Goal: Task Accomplishment & Management: Complete application form

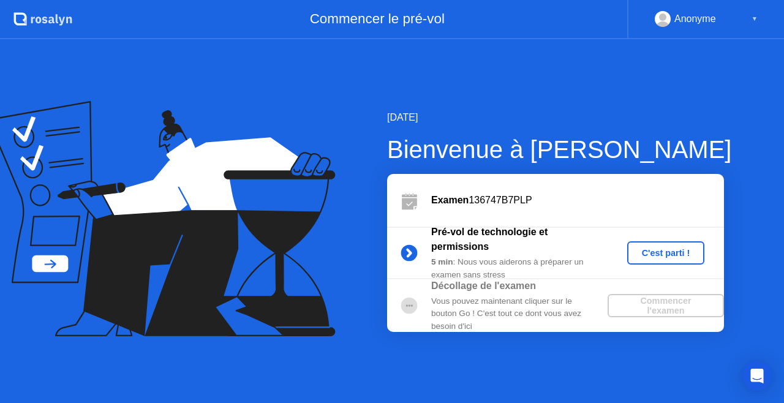
click at [661, 255] on div "C'est parti !" at bounding box center [666, 253] width 68 height 10
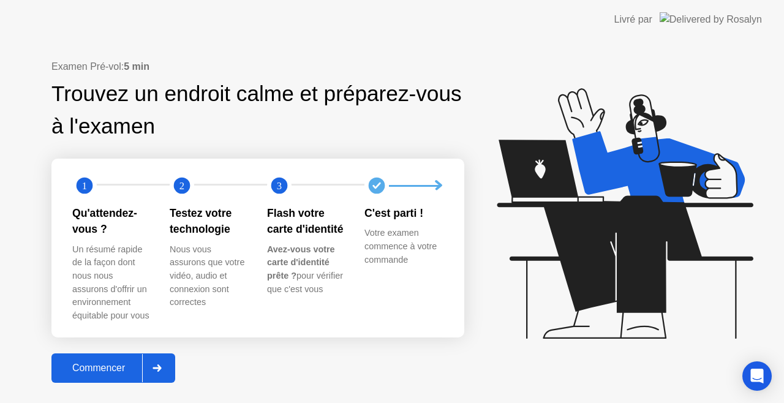
click at [125, 362] on div "Commencer" at bounding box center [98, 367] width 87 height 11
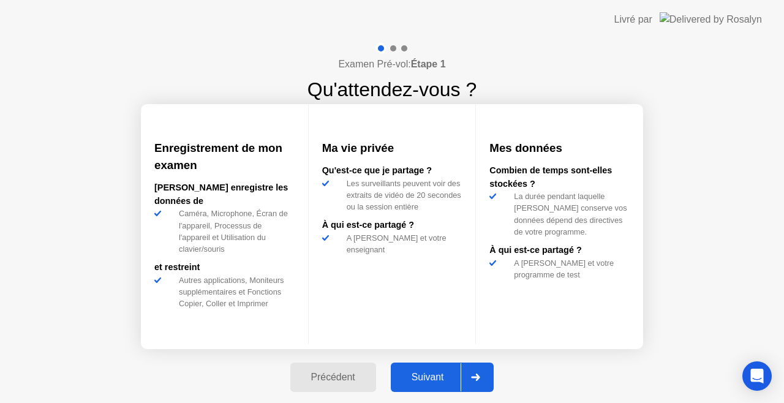
click at [420, 369] on button "Suivant" at bounding box center [442, 376] width 103 height 29
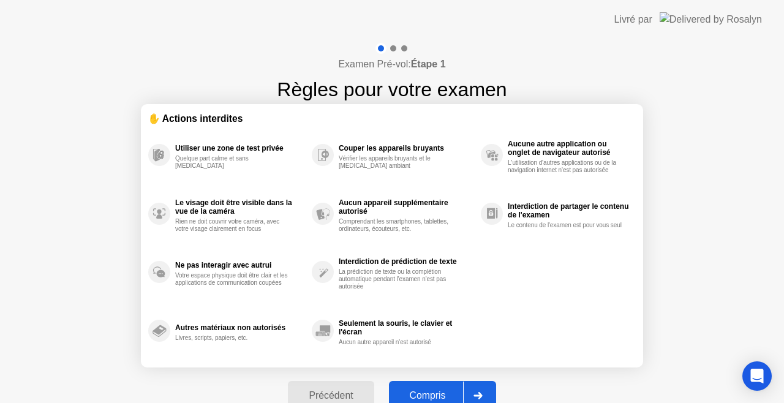
click at [437, 394] on div "Compris" at bounding box center [428, 395] width 70 height 11
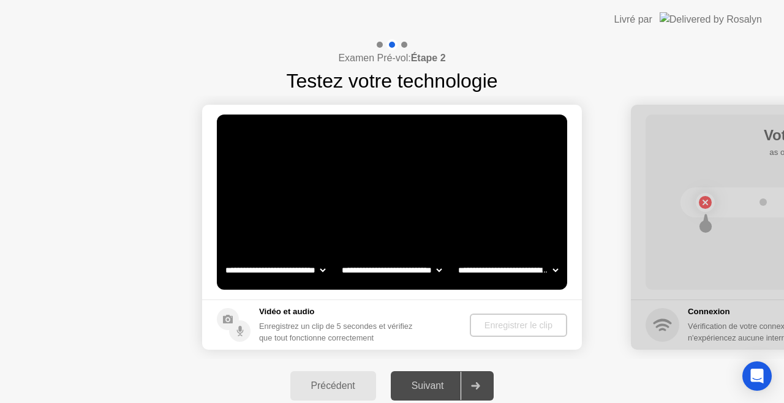
select select "**********"
select select "*******"
click at [503, 326] on div "Enregistrer le clip" at bounding box center [519, 325] width 88 height 10
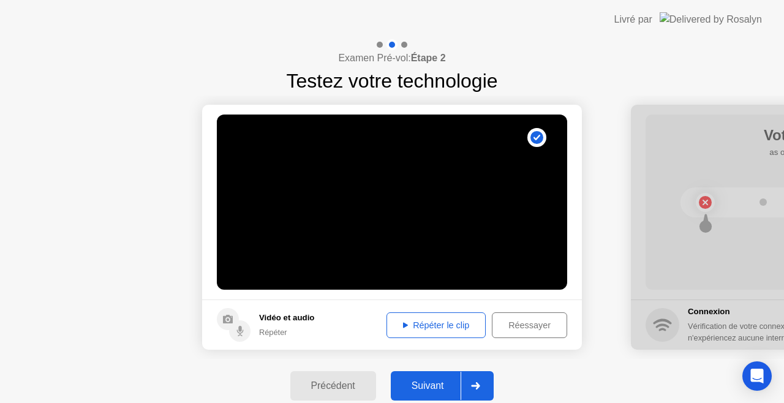
click at [459, 326] on div "Répéter le clip" at bounding box center [436, 325] width 91 height 10
click at [430, 386] on div "Suivant" at bounding box center [427, 385] width 67 height 11
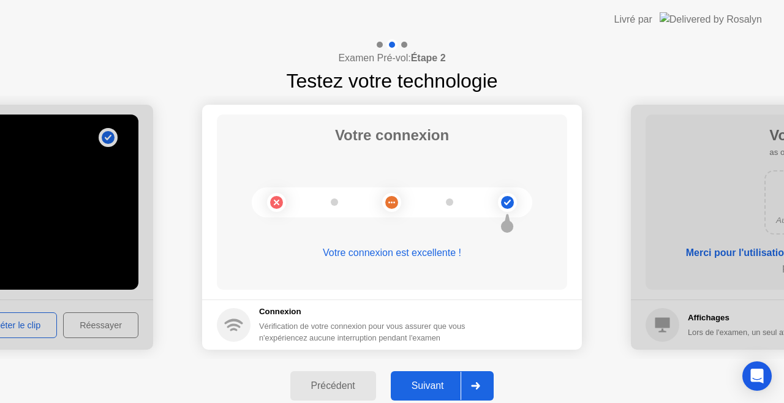
click at [437, 386] on div "Suivant" at bounding box center [427, 385] width 67 height 11
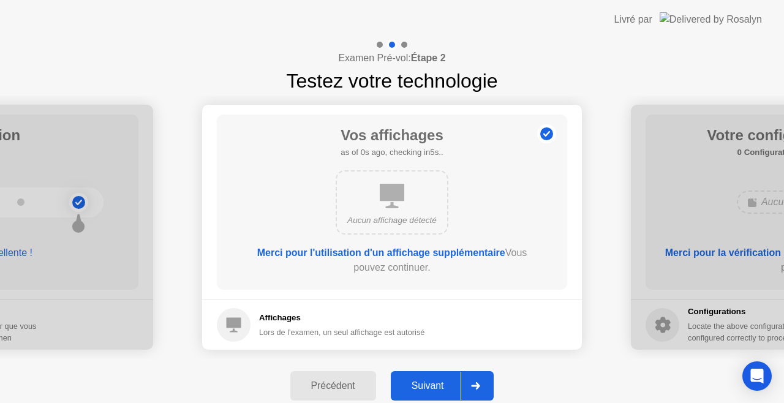
click at [437, 386] on div "Suivant" at bounding box center [427, 385] width 67 height 11
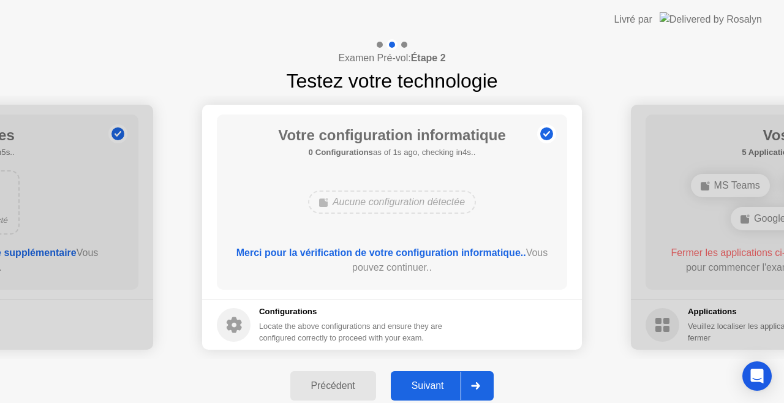
click at [437, 386] on div "Suivant" at bounding box center [427, 385] width 67 height 11
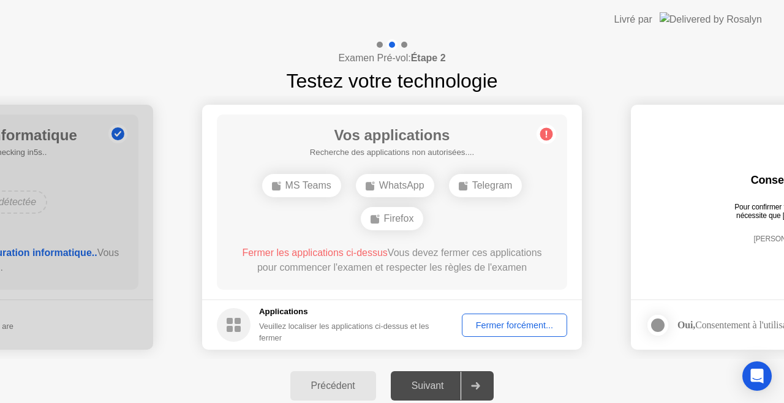
click at [504, 328] on div "Fermer forcément..." at bounding box center [514, 325] width 97 height 10
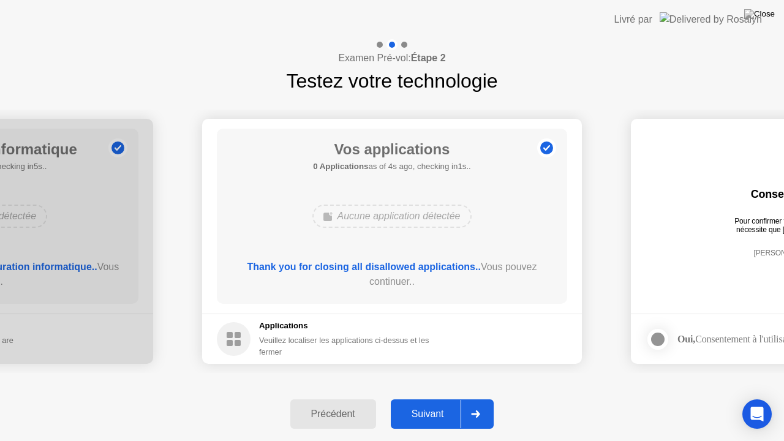
click at [434, 402] on div "Suivant" at bounding box center [427, 413] width 67 height 11
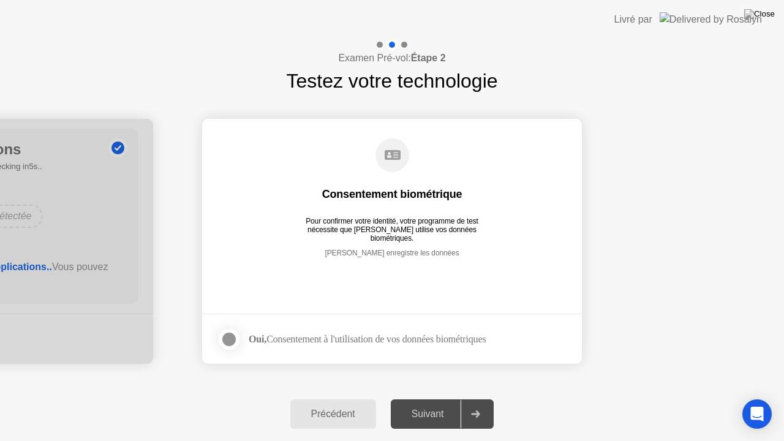
click at [231, 337] on div at bounding box center [229, 339] width 15 height 15
click at [429, 402] on div "Suivant" at bounding box center [427, 413] width 67 height 11
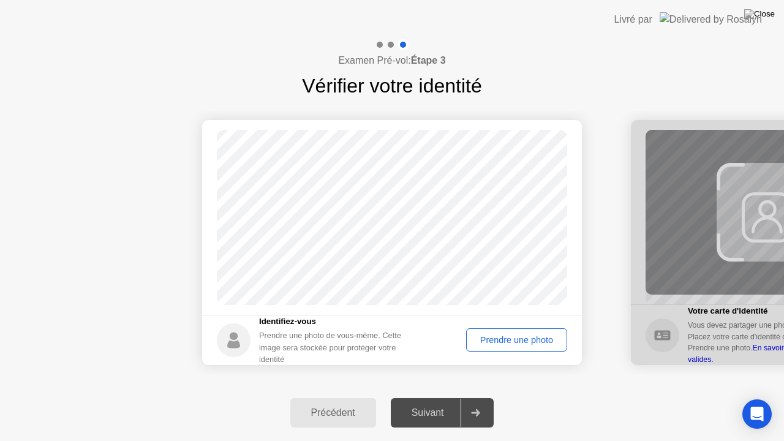
click at [510, 347] on button "Prendre une photo" at bounding box center [516, 339] width 101 height 23
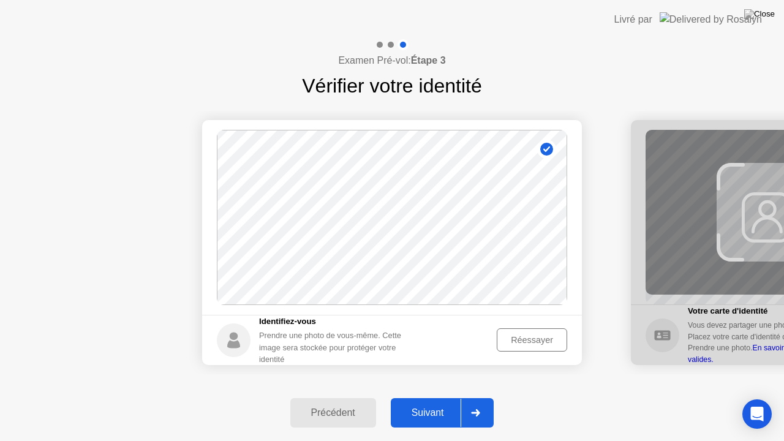
click at [438, 402] on button "Suivant" at bounding box center [442, 412] width 103 height 29
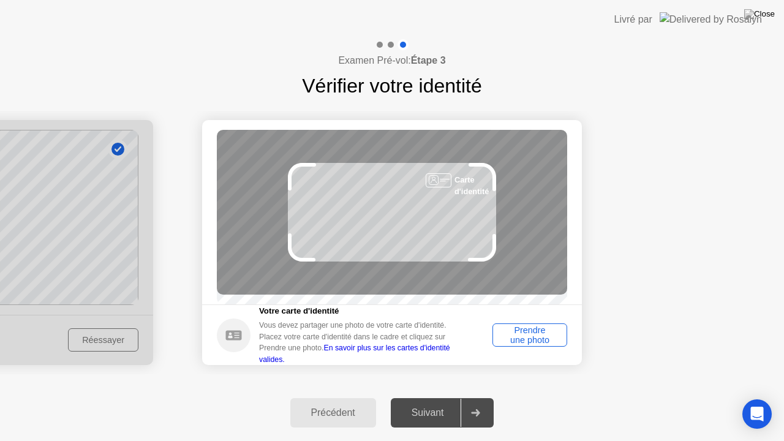
click at [530, 345] on div "Prendre une photo" at bounding box center [530, 335] width 66 height 20
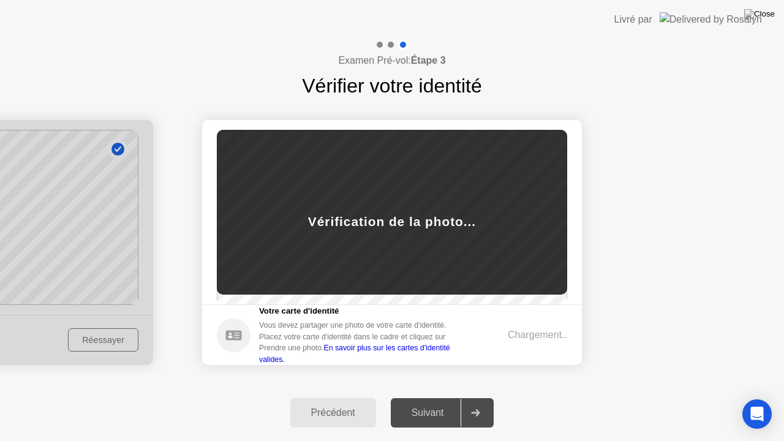
click at [530, 347] on footer "Votre carte d'identité Vous devez partager une photo de votre carte d'identité.…" at bounding box center [392, 334] width 380 height 61
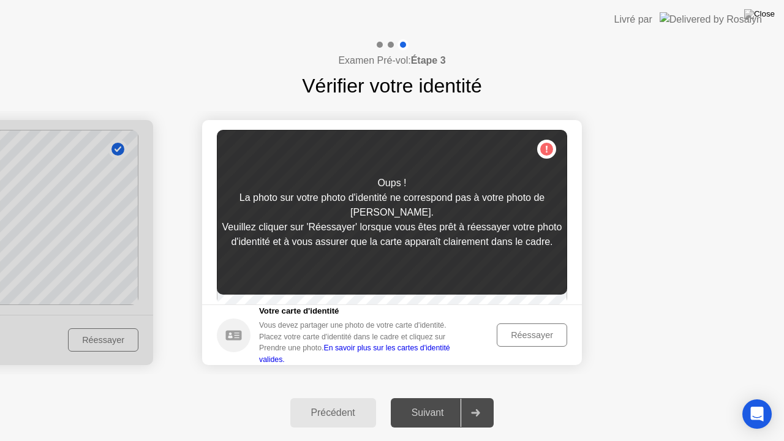
click at [239, 340] on icon at bounding box center [233, 335] width 16 height 10
click at [547, 152] on div "Oups ! La photo sur votre photo d'identité ne correspond pas à votre photo de s…" at bounding box center [392, 212] width 350 height 165
click at [524, 340] on div "Réessayer" at bounding box center [532, 335] width 62 height 10
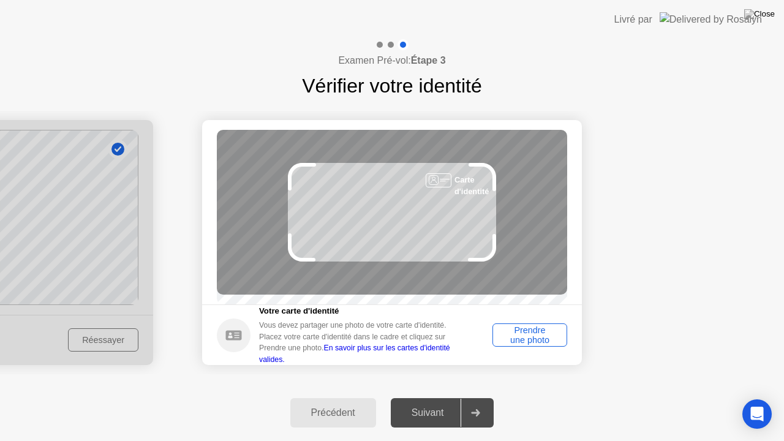
click at [535, 345] on div "Prendre une photo" at bounding box center [530, 335] width 66 height 20
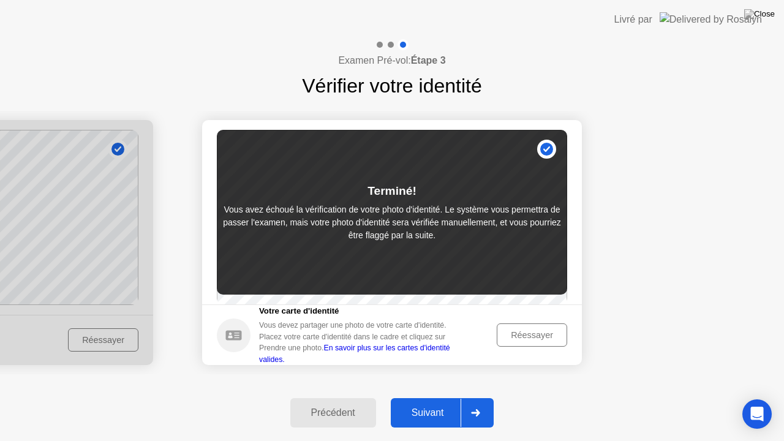
click at [434, 402] on div "Suivant" at bounding box center [427, 412] width 67 height 11
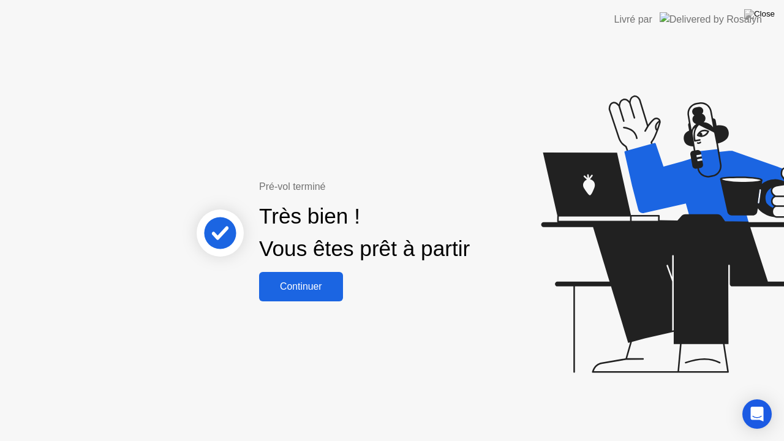
click at [313, 277] on button "Continuer" at bounding box center [301, 286] width 84 height 29
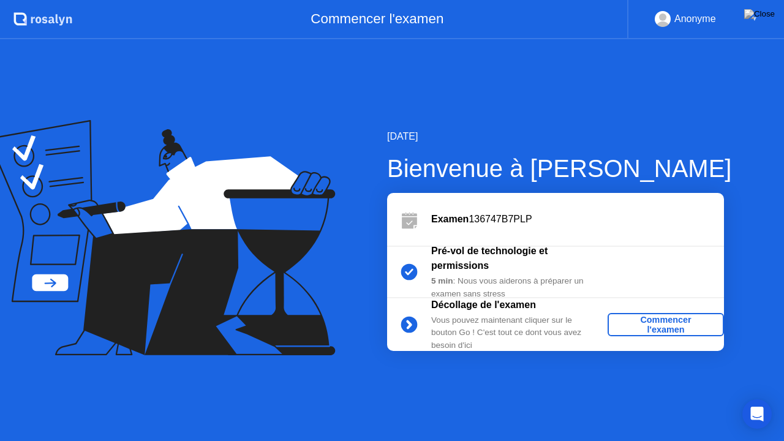
click at [633, 323] on div "Commencer l'examen" at bounding box center [665, 325] width 107 height 20
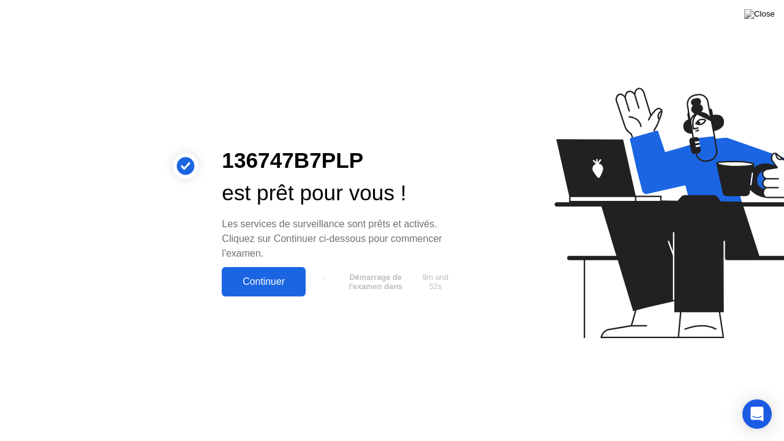
click at [284, 276] on div "Continuer" at bounding box center [263, 281] width 77 height 11
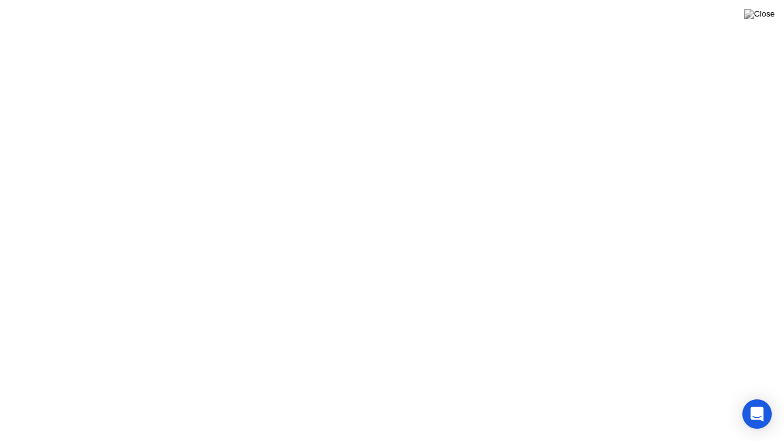
click button "Règles de l'examen"
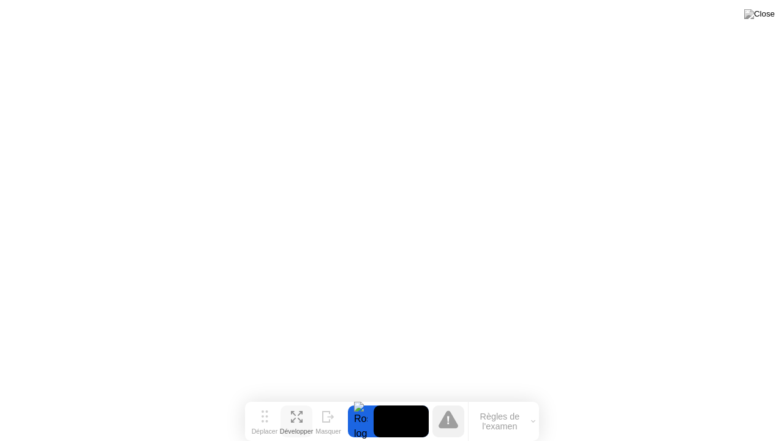
drag, startPoint x: 291, startPoint y: 416, endPoint x: 299, endPoint y: 412, distance: 9.0
click at [299, 402] on button "Développer" at bounding box center [296, 421] width 32 height 32
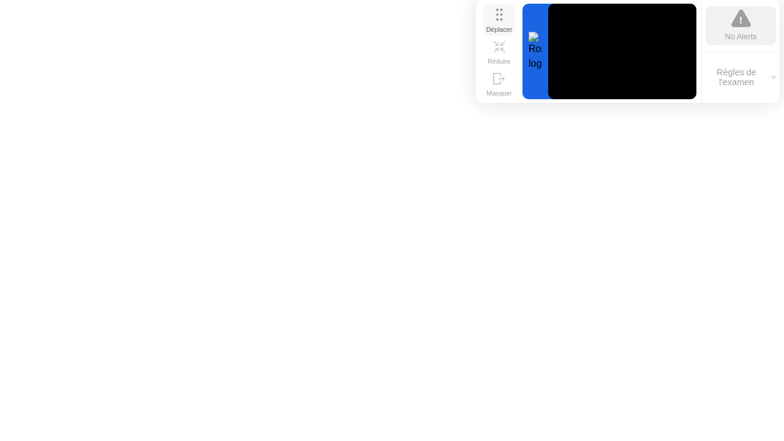
drag, startPoint x: 266, startPoint y: 353, endPoint x: 497, endPoint y: 15, distance: 409.8
click at [497, 15] on icon at bounding box center [499, 15] width 7 height 12
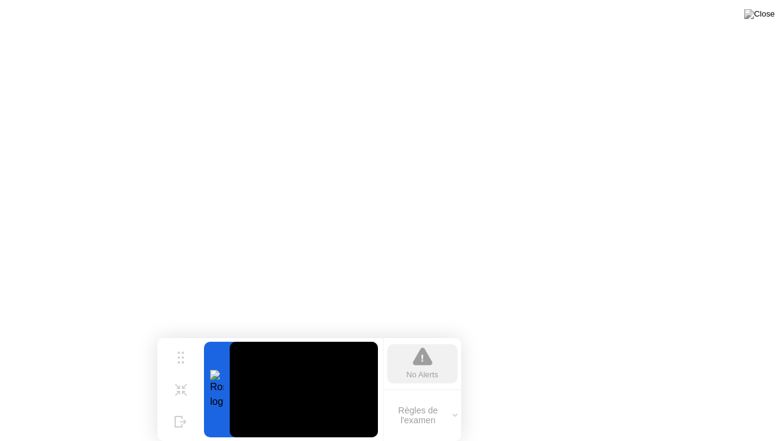
drag, startPoint x: 500, startPoint y: 16, endPoint x: 181, endPoint y: 440, distance: 530.5
click at [181, 402] on div "Déplacer Réduire Masquer No Alerts Règles de l'examen" at bounding box center [309, 389] width 304 height 103
click at [181, 396] on div "Réduire" at bounding box center [180, 399] width 23 height 7
